Goal: Task Accomplishment & Management: Use online tool/utility

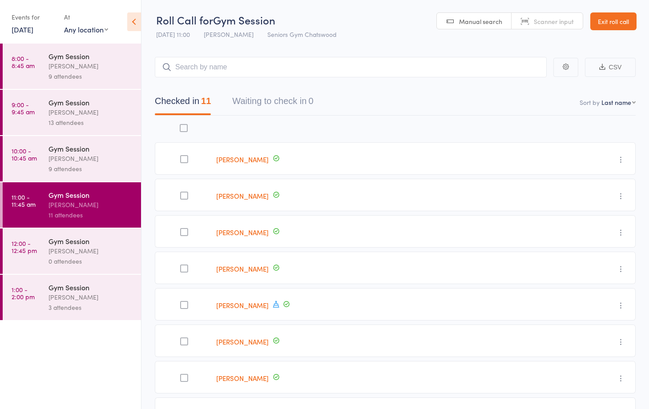
click at [98, 317] on div "Gym Session [PERSON_NAME] 3 attendees" at bounding box center [95, 297] width 93 height 45
click at [109, 284] on div "Gym Session" at bounding box center [91, 288] width 85 height 10
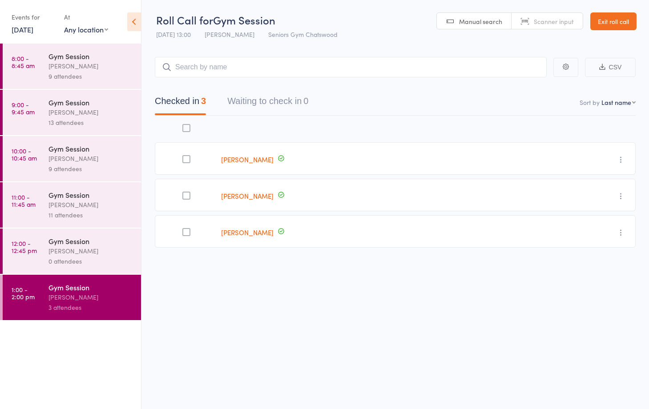
click at [223, 66] on input "search" at bounding box center [351, 67] width 392 height 20
type input "[PERSON_NAME]"
click at [257, 90] on div "[PERSON_NAME] Drop in" at bounding box center [350, 86] width 391 height 20
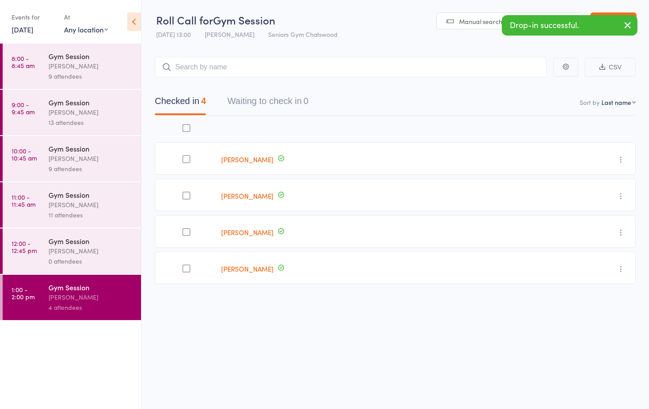
click at [626, 24] on icon "button" at bounding box center [628, 25] width 11 height 11
click at [626, 24] on link "Exit roll call" at bounding box center [614, 21] width 46 height 18
